Goal: Check status: Check status

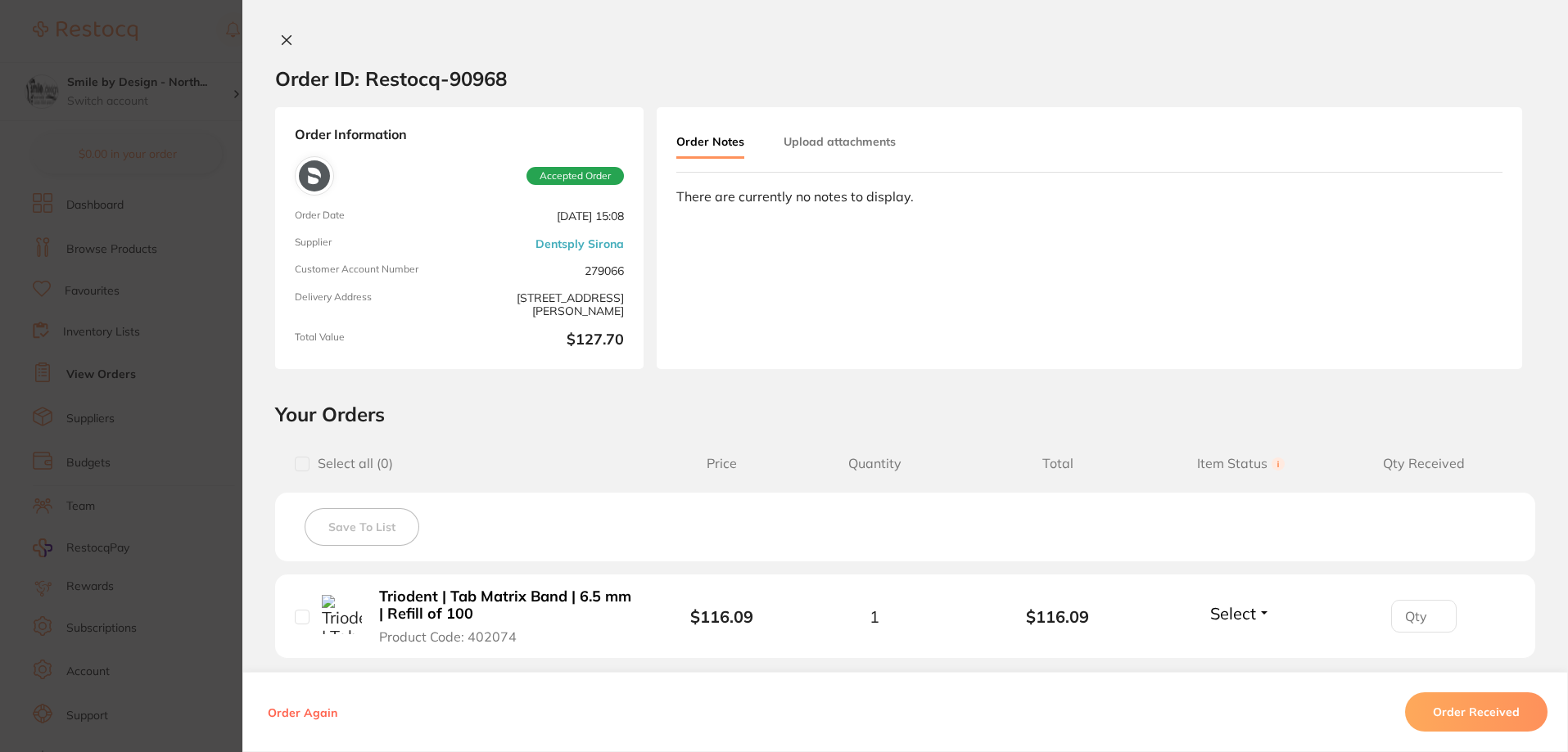
drag, startPoint x: 513, startPoint y: 218, endPoint x: 593, endPoint y: 219, distance: 80.0
click at [591, 219] on span "[DATE] 15:08" at bounding box center [544, 216] width 158 height 14
click at [287, 36] on icon at bounding box center [287, 40] width 9 height 9
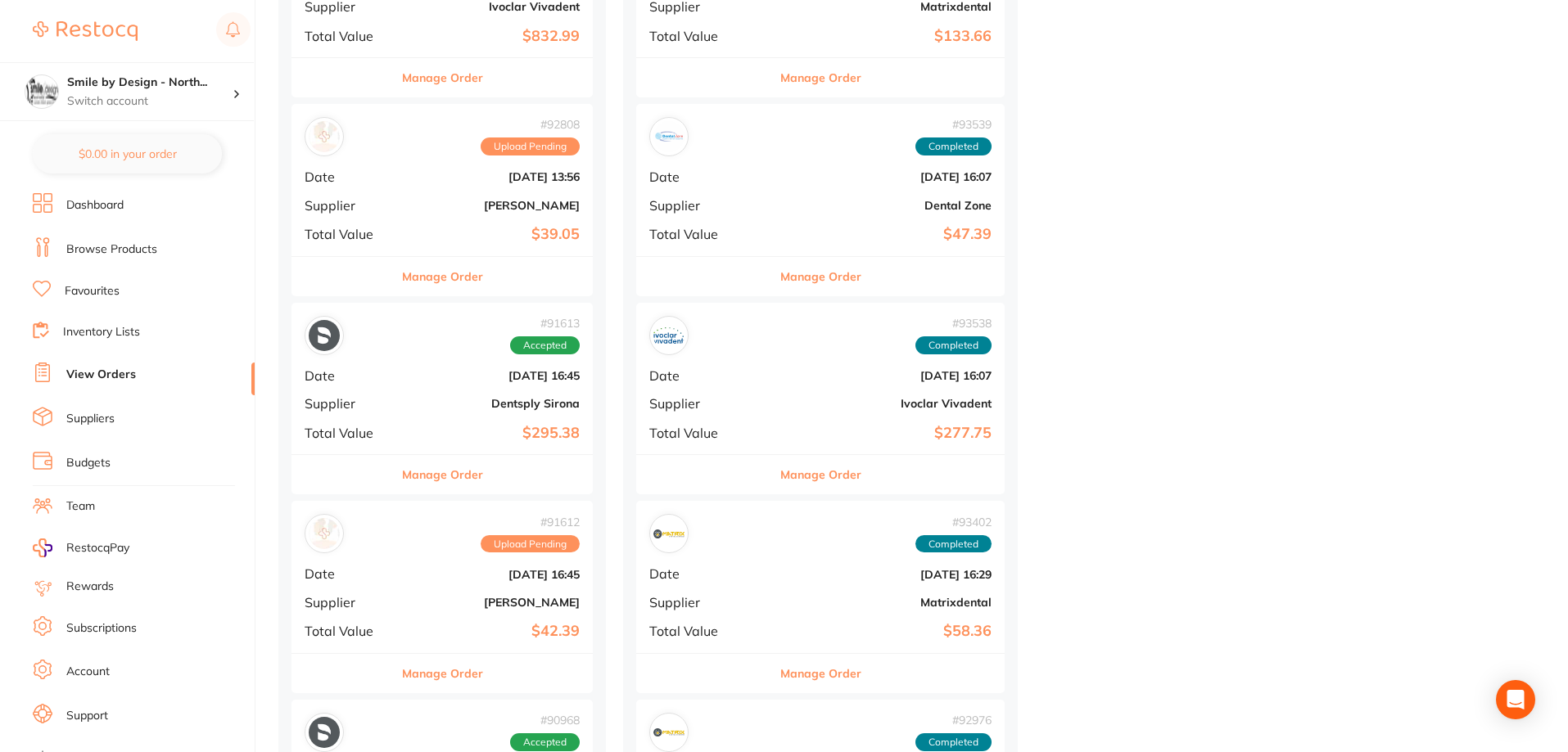
scroll to position [1472, 0]
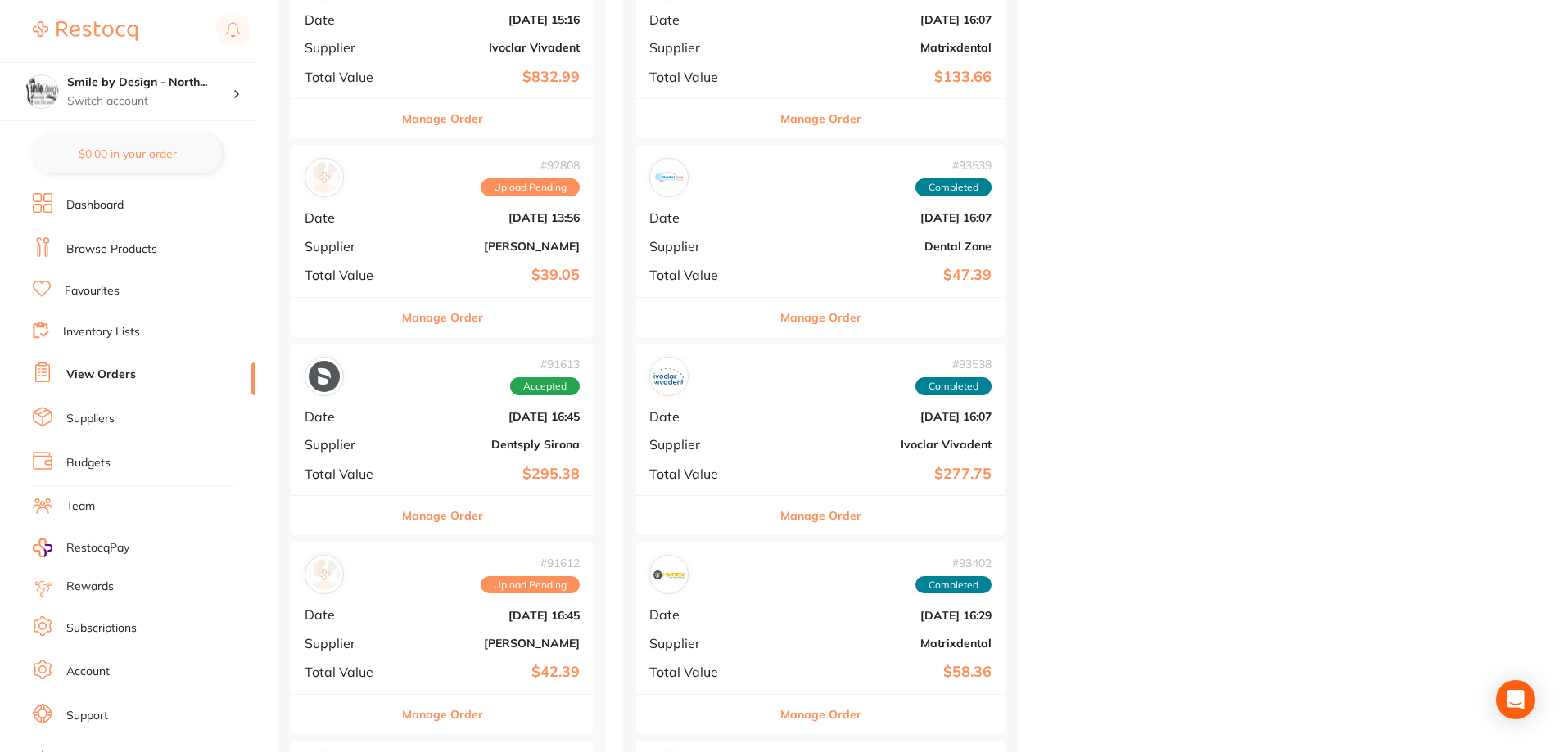
click at [418, 434] on div "# 91613 Accepted Date [DATE] 16:45 Supplier Dentsply Sirona Total Value $295.38" at bounding box center [442, 419] width 301 height 151
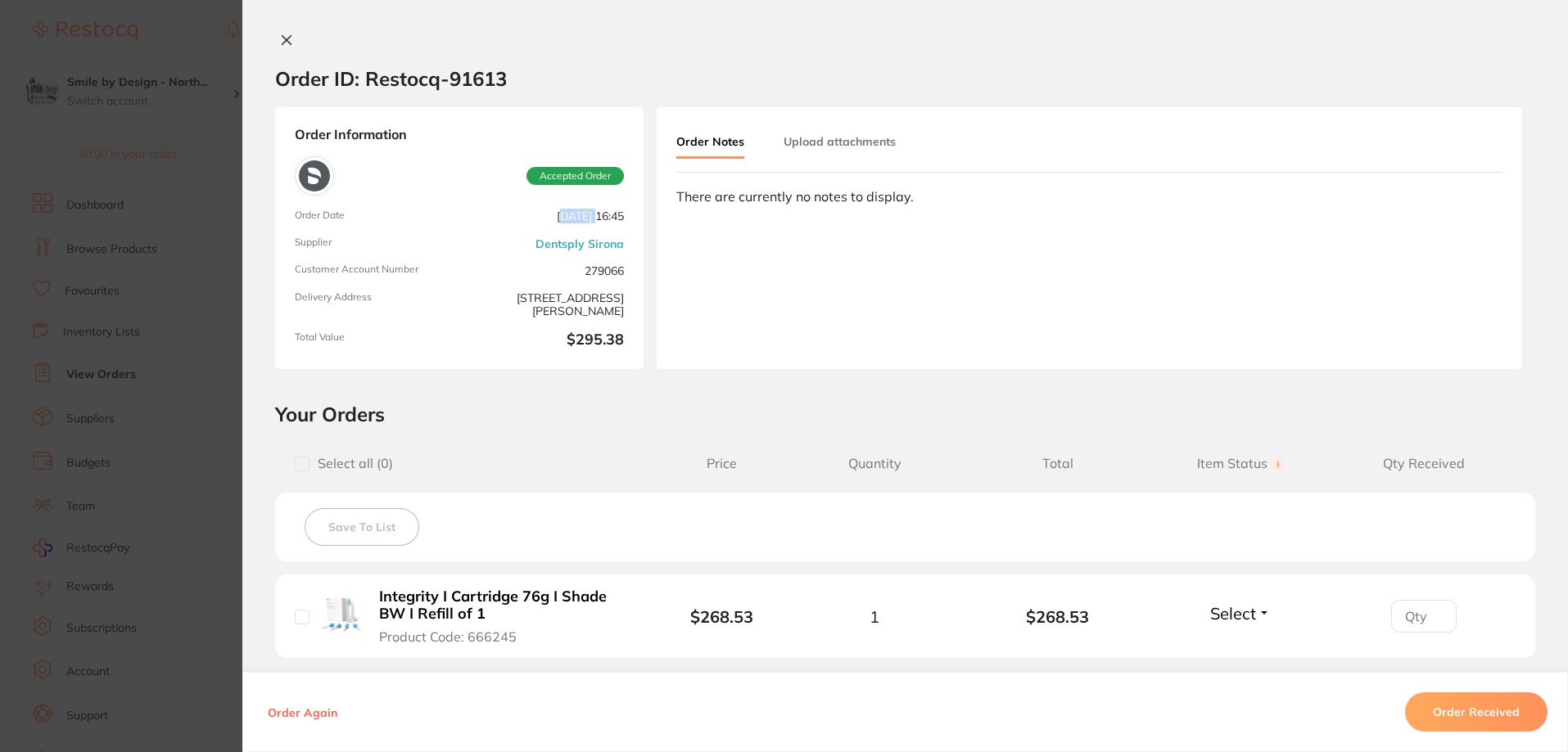
drag, startPoint x: 521, startPoint y: 217, endPoint x: 556, endPoint y: 214, distance: 35.1
click at [556, 214] on span "[DATE] 16:45" at bounding box center [544, 216] width 158 height 14
click at [280, 36] on icon at bounding box center [286, 39] width 13 height 13
